Goal: Information Seeking & Learning: Check status

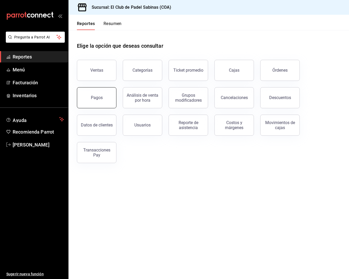
click at [95, 97] on div "Pagos" at bounding box center [97, 97] width 12 height 5
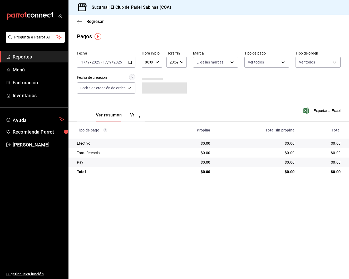
click at [130, 61] on icon "button" at bounding box center [130, 62] width 4 height 4
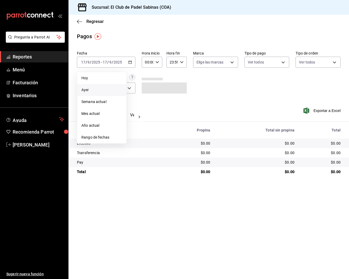
click at [122, 91] on span "Ayer" at bounding box center [101, 90] width 41 height 6
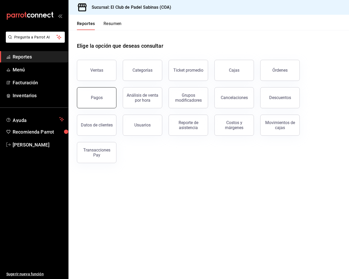
click at [108, 101] on button "Pagos" at bounding box center [97, 97] width 40 height 21
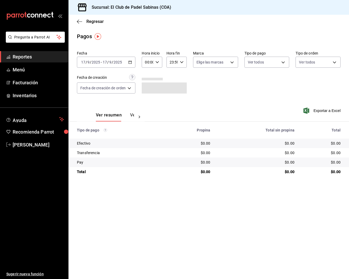
click at [48, 58] on span "Reportes" at bounding box center [38, 56] width 51 height 7
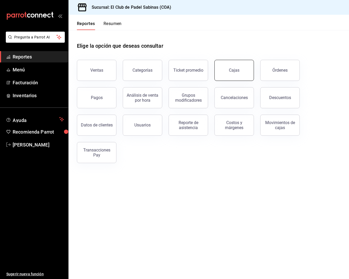
click at [240, 71] on link "Cajas" at bounding box center [234, 70] width 40 height 21
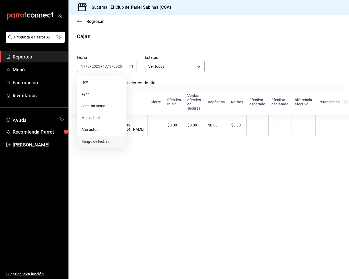
click at [107, 140] on span "Rango de fechas" at bounding box center [101, 142] width 41 height 6
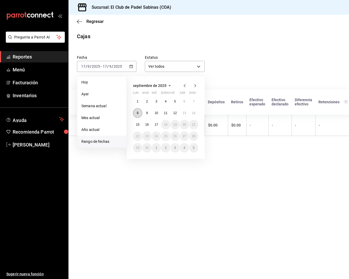
scroll to position [0, 0]
click at [139, 113] on button "8" at bounding box center [137, 112] width 9 height 9
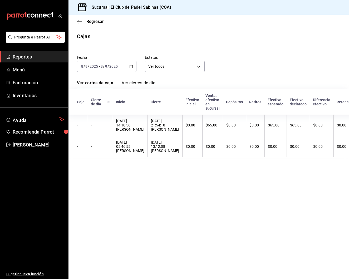
click at [132, 66] on \(Stroke\) "button" at bounding box center [131, 66] width 3 height 0
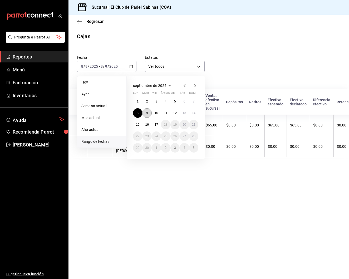
click at [148, 112] on abbr "9" at bounding box center [147, 113] width 2 height 4
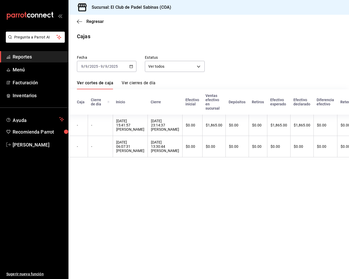
click at [133, 66] on \(Stroke\) "button" at bounding box center [131, 66] width 3 height 3
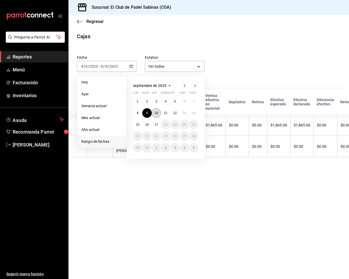
click at [156, 113] on abbr "10" at bounding box center [156, 113] width 3 height 4
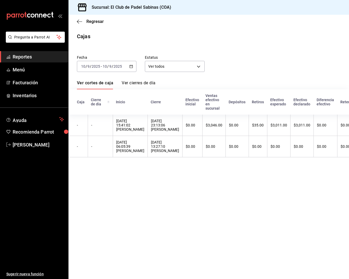
click at [131, 68] on \(Stroke\) "button" at bounding box center [131, 66] width 3 height 3
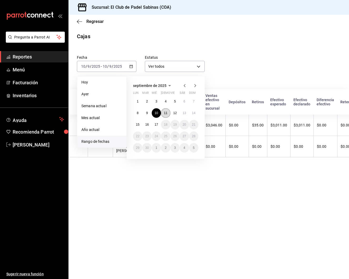
click at [168, 114] on button "11" at bounding box center [165, 112] width 9 height 9
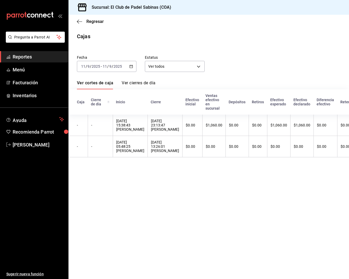
click at [130, 67] on icon "button" at bounding box center [131, 67] width 4 height 4
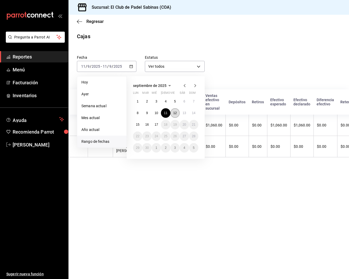
click at [176, 114] on abbr "12" at bounding box center [174, 113] width 3 height 4
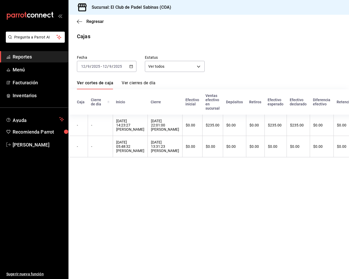
click at [130, 66] on icon "button" at bounding box center [131, 67] width 4 height 4
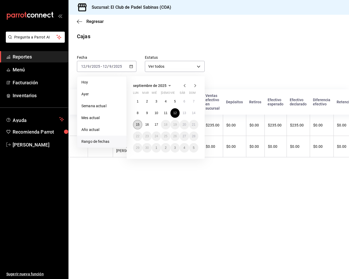
click at [140, 123] on button "15" at bounding box center [137, 124] width 9 height 9
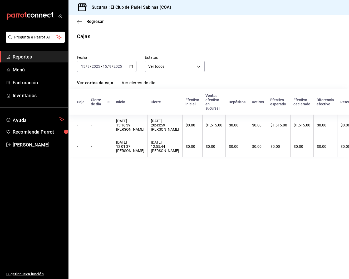
click at [235, 73] on div "Fecha 2025-09-15 15 / 9 / 2025 - 2025-09-15 15 / 9 / 2025 Estatus Ver todos ALL…" at bounding box center [209, 103] width 264 height 109
click at [131, 67] on icon "button" at bounding box center [131, 67] width 4 height 4
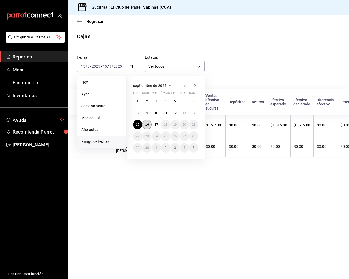
click at [147, 125] on abbr "16" at bounding box center [146, 125] width 3 height 4
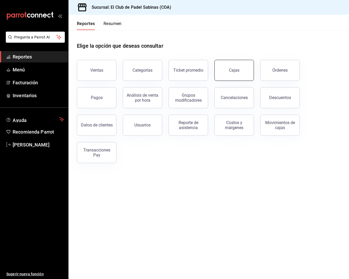
click at [234, 71] on div "Cajas" at bounding box center [234, 70] width 11 height 6
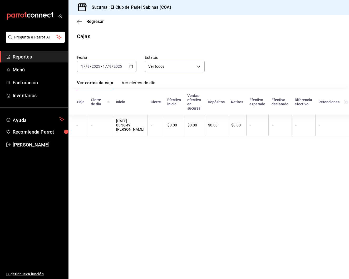
click at [130, 66] on \(Stroke\) "button" at bounding box center [131, 66] width 3 height 0
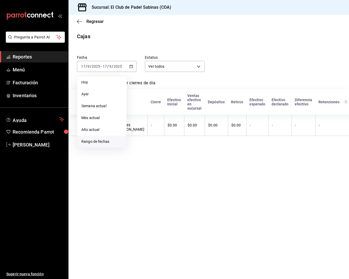
click at [111, 141] on span "Rango de fechas" at bounding box center [101, 142] width 41 height 6
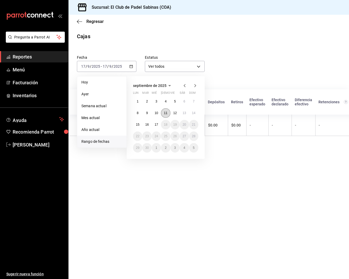
click at [164, 113] on abbr "11" at bounding box center [165, 113] width 3 height 4
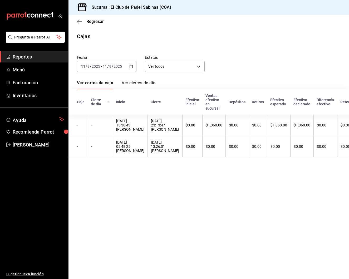
click at [284, 67] on div "Fecha 2025-09-11 11 / 9 / 2025 - 2025-09-11 11 / 9 / 2025 Estatus Ver todos ALL" at bounding box center [204, 59] width 272 height 25
click at [291, 58] on div "Fecha 2025-09-11 11 / 9 / 2025 - 2025-09-11 11 / 9 / 2025 Estatus Ver todos ALL" at bounding box center [204, 59] width 272 height 25
click at [132, 66] on icon "button" at bounding box center [131, 67] width 4 height 4
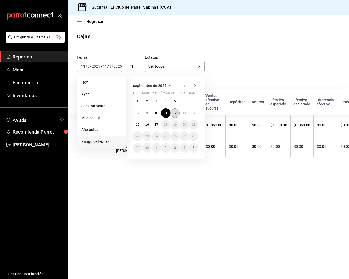
click at [173, 114] on abbr "12" at bounding box center [174, 113] width 3 height 4
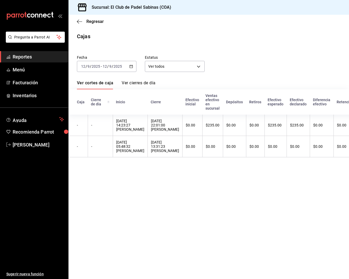
click at [279, 55] on div "Fecha 2025-09-12 12 / 9 / 2025 - 2025-09-12 12 / 9 / 2025 Estatus Ver todos ALL" at bounding box center [204, 59] width 272 height 25
click at [134, 67] on div "2025-09-12 12 / 9 / 2025 - 2025-09-12 12 / 9 / 2025" at bounding box center [107, 66] width 60 height 11
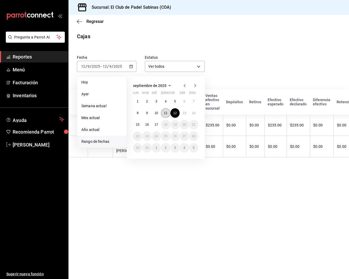
click at [166, 112] on abbr "11" at bounding box center [165, 113] width 3 height 4
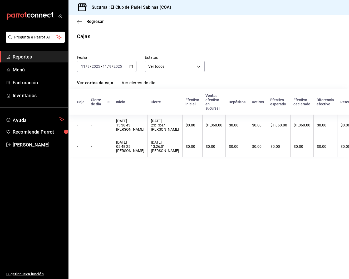
click at [130, 65] on icon "button" at bounding box center [131, 67] width 4 height 4
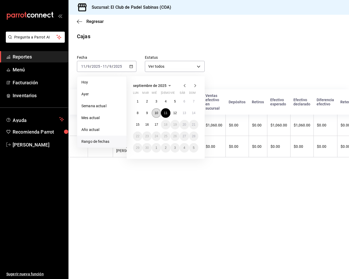
click at [155, 113] on abbr "10" at bounding box center [156, 113] width 3 height 4
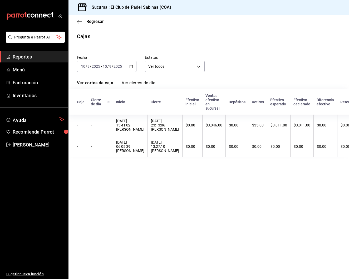
click at [230, 1] on div "Sucursal: El Club de Padel Sabinas (COA)" at bounding box center [208, 7] width 281 height 15
click at [131, 66] on icon "button" at bounding box center [131, 67] width 4 height 4
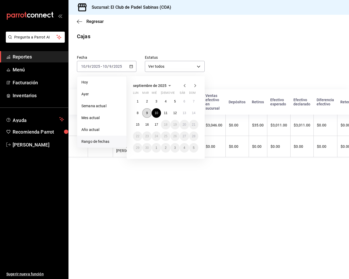
click at [145, 114] on button "9" at bounding box center [146, 112] width 9 height 9
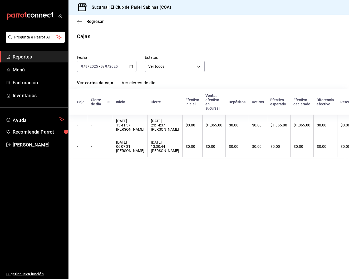
click at [134, 66] on div "2025-09-09 9 / 9 / 2025 - 2025-09-09 9 / 9 / 2025" at bounding box center [107, 66] width 60 height 11
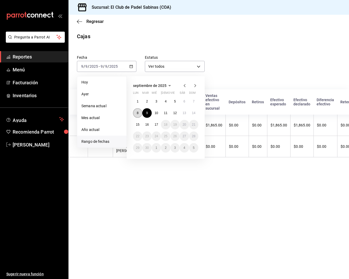
click at [137, 113] on abbr "8" at bounding box center [138, 113] width 2 height 4
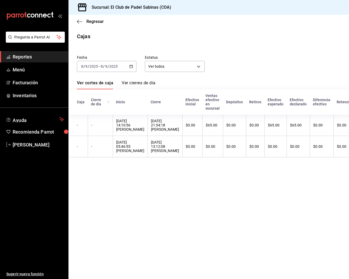
scroll to position [0, 0]
click at [40, 57] on span "Reportes" at bounding box center [38, 56] width 51 height 7
